Goal: Transaction & Acquisition: Purchase product/service

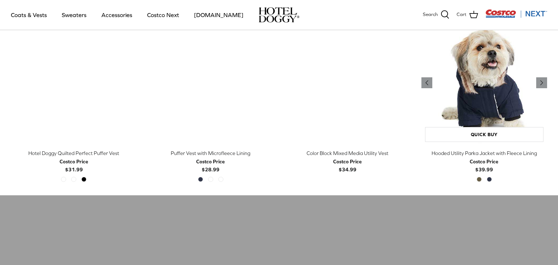
scroll to position [378, 0]
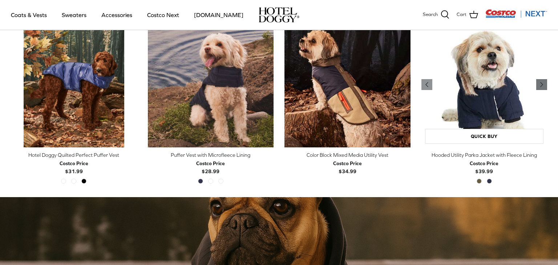
click at [545, 84] on icon "Right" at bounding box center [541, 84] width 9 height 9
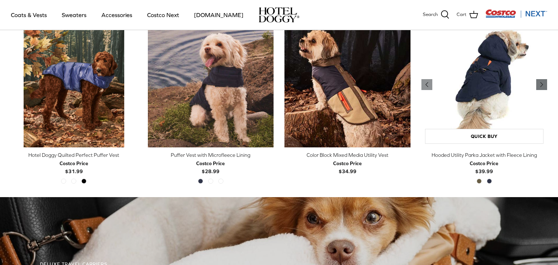
click at [545, 84] on icon "Right" at bounding box center [541, 84] width 9 height 9
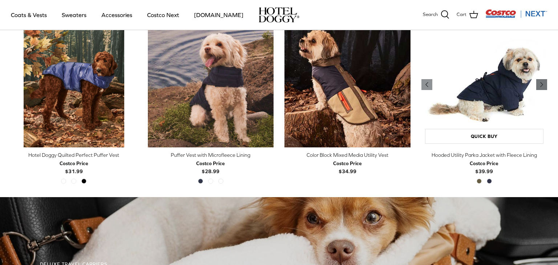
click at [545, 84] on icon "Right" at bounding box center [541, 84] width 9 height 9
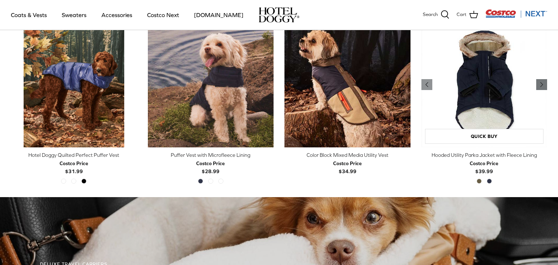
click at [545, 84] on icon "Right" at bounding box center [541, 84] width 9 height 9
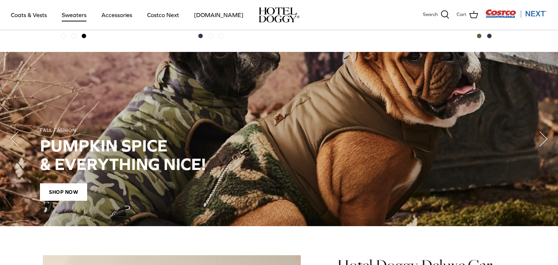
scroll to position [520, 0]
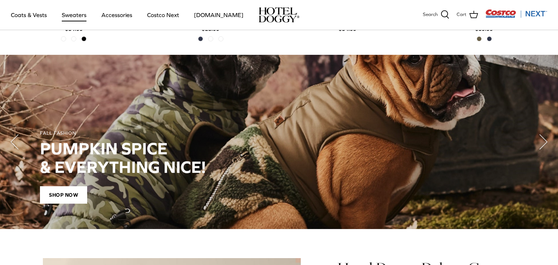
click at [75, 14] on link "Sweaters" at bounding box center [74, 15] width 38 height 25
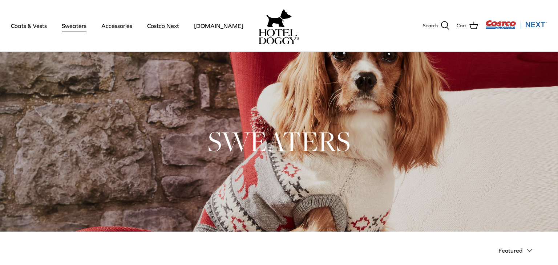
scroll to position [15, 0]
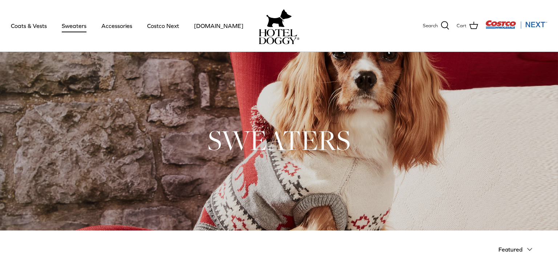
click at [519, 247] on span "Featured" at bounding box center [510, 249] width 24 height 7
click at [216, 139] on h1 "SWEATERS" at bounding box center [279, 140] width 516 height 36
click at [306, 148] on h1 "SWEATERS" at bounding box center [279, 140] width 516 height 36
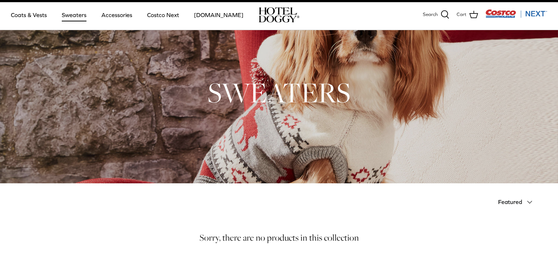
scroll to position [10, 0]
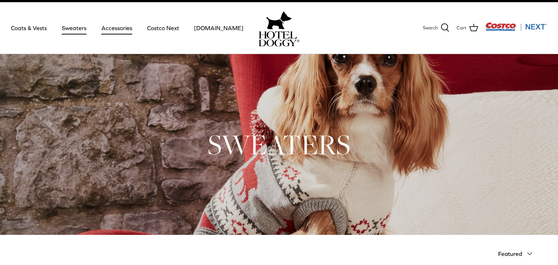
click at [106, 32] on link "Accessories" at bounding box center [117, 28] width 44 height 25
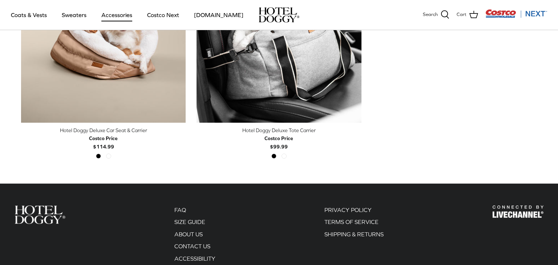
scroll to position [305, 0]
